Goal: Download file/media

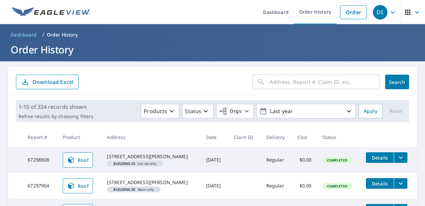
click at [296, 79] on input "text" at bounding box center [325, 82] width 110 height 19
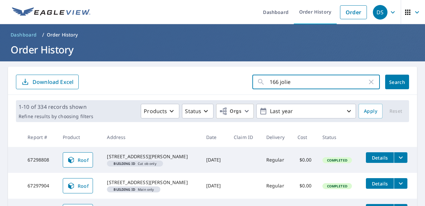
type input "166 joliet"
click button "Search" at bounding box center [397, 82] width 24 height 15
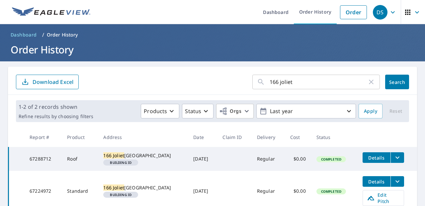
scroll to position [29, 0]
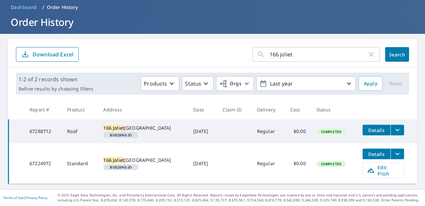
click at [394, 129] on icon "filesDropdownBtn-67288712" at bounding box center [398, 130] width 8 height 8
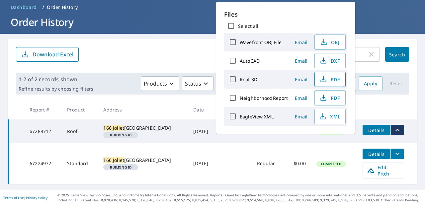
click at [338, 78] on span "PDF" at bounding box center [329, 79] width 21 height 8
